Goal: Task Accomplishment & Management: Use online tool/utility

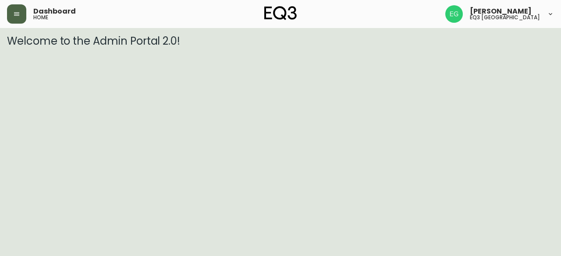
click at [17, 12] on icon "button" at bounding box center [16, 14] width 5 height 4
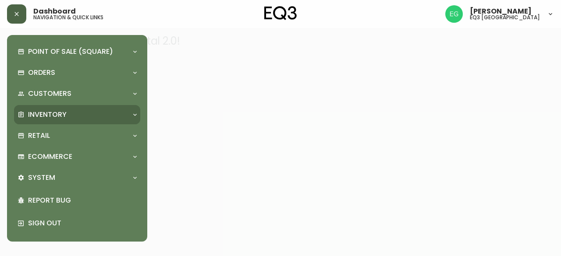
click at [48, 114] on p "Inventory" at bounding box center [47, 115] width 39 height 10
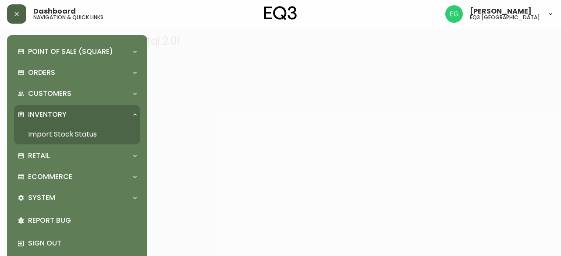
click at [68, 138] on link "Import Stock Status" at bounding box center [77, 135] width 126 height 20
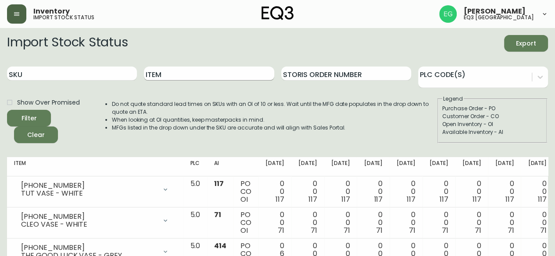
click at [193, 68] on input "Item" at bounding box center [209, 74] width 130 height 14
type input "boom"
click at [7, 110] on button "Filter" at bounding box center [29, 118] width 44 height 17
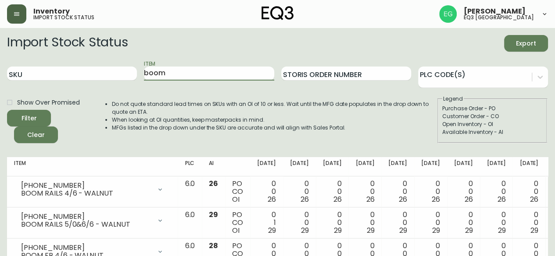
drag, startPoint x: 210, startPoint y: 77, endPoint x: 42, endPoint y: 81, distance: 168.0
click at [43, 88] on form "Import Stock Status Export SKU Item boom Storis Order Number PLC Code(s) Show O…" at bounding box center [277, 89] width 541 height 108
click at [43, 78] on input "SKU" at bounding box center [72, 74] width 130 height 14
paste input "7130-432-16"
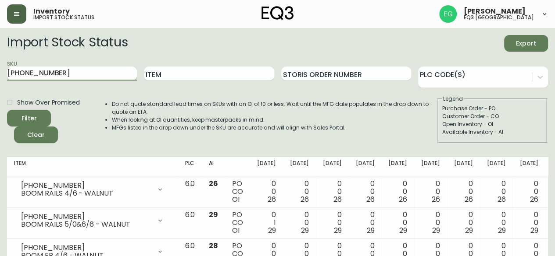
type input "7130-432-16"
click at [7, 110] on button "Filter" at bounding box center [29, 118] width 44 height 17
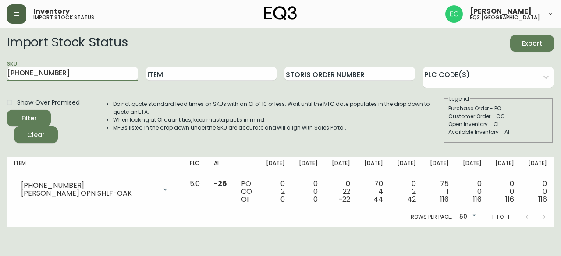
drag, startPoint x: 62, startPoint y: 75, endPoint x: 0, endPoint y: 75, distance: 62.3
click at [0, 75] on main "Import Stock Status Export SKU 7130-432-16 Item Storis Order Number PLC Code(s)…" at bounding box center [280, 127] width 561 height 199
drag, startPoint x: 191, startPoint y: 73, endPoint x: 71, endPoint y: 73, distance: 120.6
click at [72, 73] on div "SKU 7130-432-16 Item Storis Order Number PLC Code(s)" at bounding box center [280, 74] width 547 height 28
type input "TRACE"
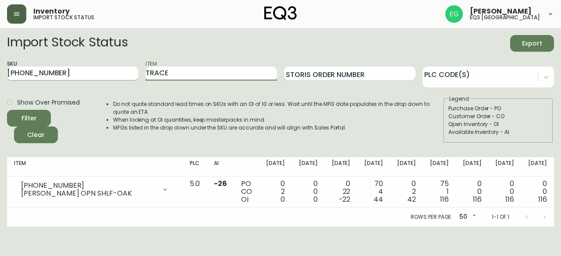
click at [7, 110] on button "Filter" at bounding box center [29, 118] width 44 height 17
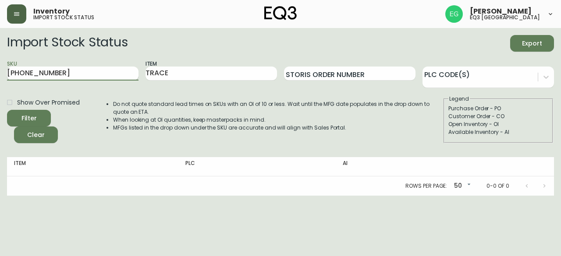
click at [70, 73] on input "7130-432-16" at bounding box center [73, 74] width 132 height 14
type input "7"
click at [7, 110] on button "Filter" at bounding box center [29, 118] width 44 height 17
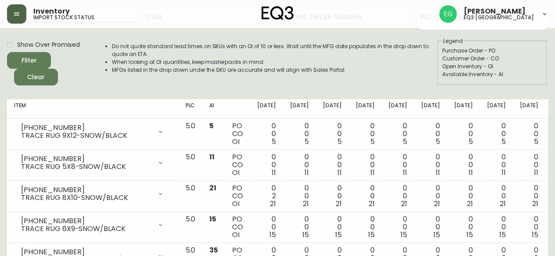
scroll to position [101, 0]
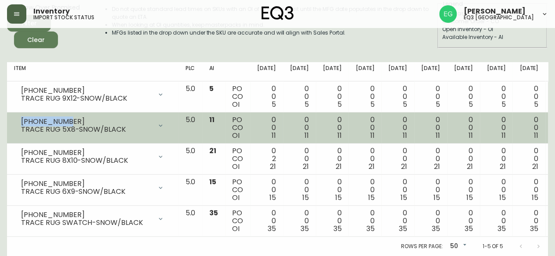
drag, startPoint x: 72, startPoint y: 114, endPoint x: 19, endPoint y: 114, distance: 53.1
click at [19, 116] on div "3190-2222-0 TRACE RUG 5X8-SNOW/BLACK" at bounding box center [92, 125] width 157 height 19
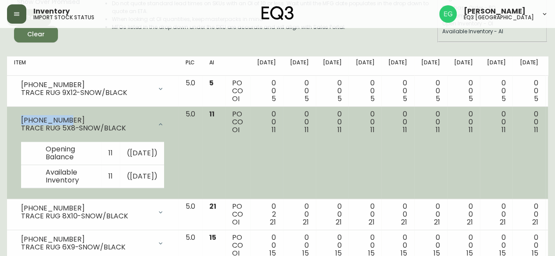
copy div "3190-2222-0"
